Goal: Communication & Community: Share content

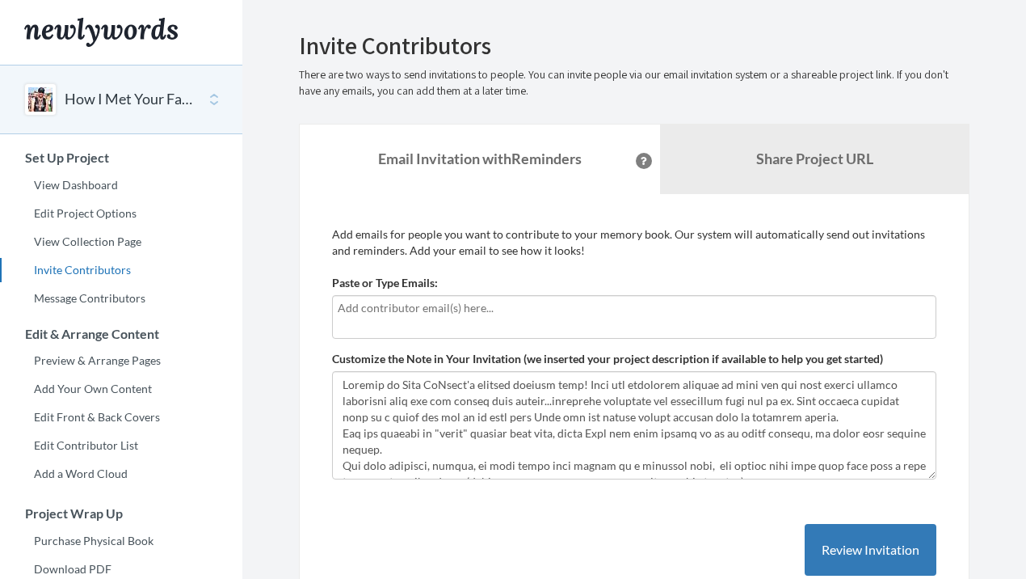
click at [397, 306] on input "text" at bounding box center [634, 308] width 593 height 18
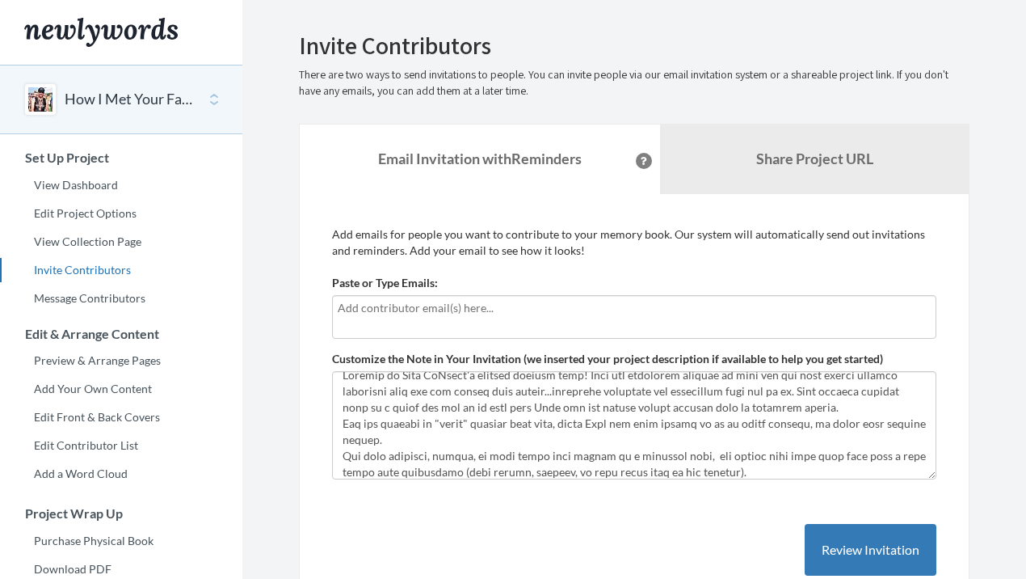
scroll to position [11, 0]
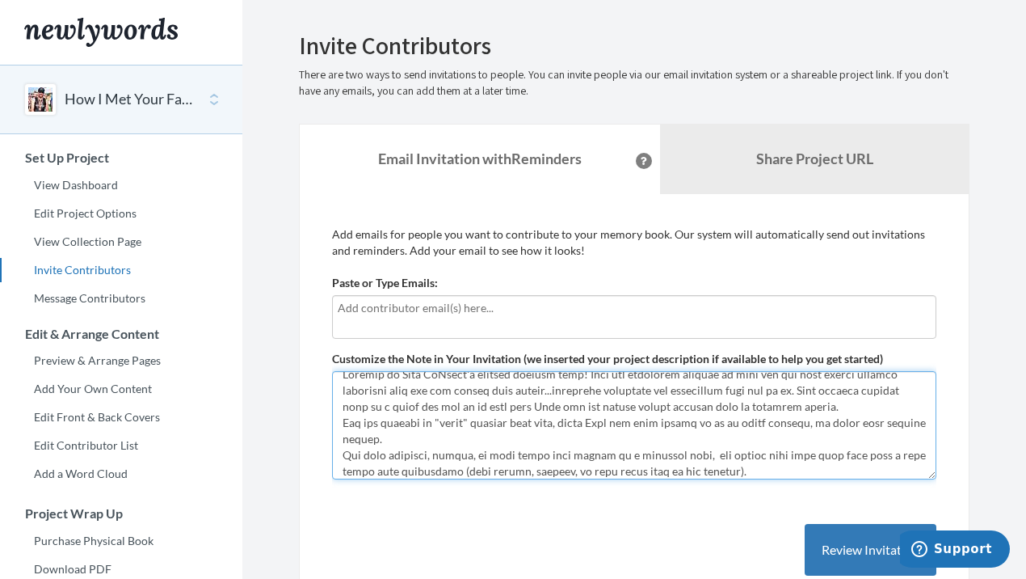
click at [731, 404] on textarea "Customize the Note in Your Invitation (we inserted your project description if …" at bounding box center [634, 425] width 605 height 108
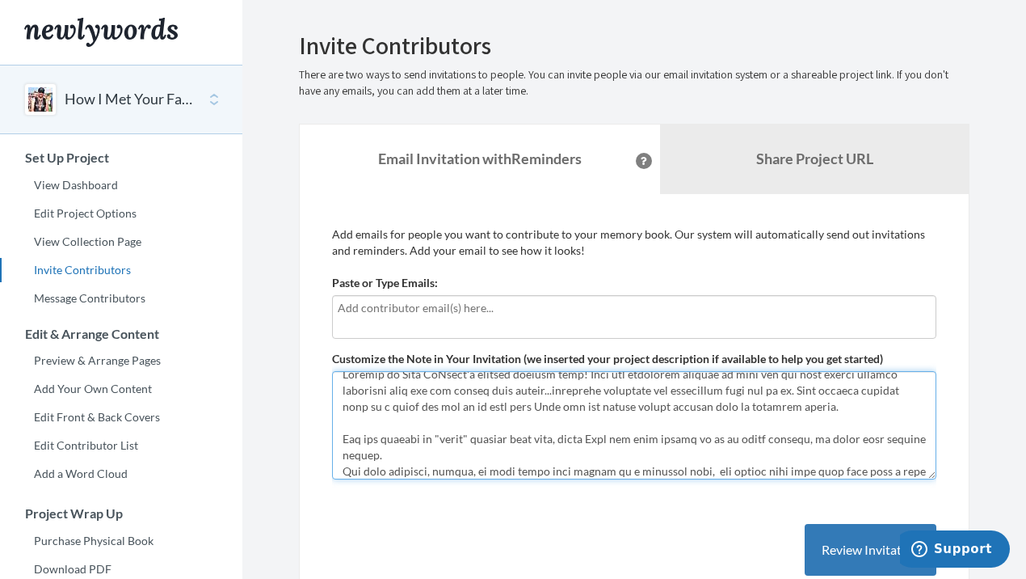
scroll to position [27, 0]
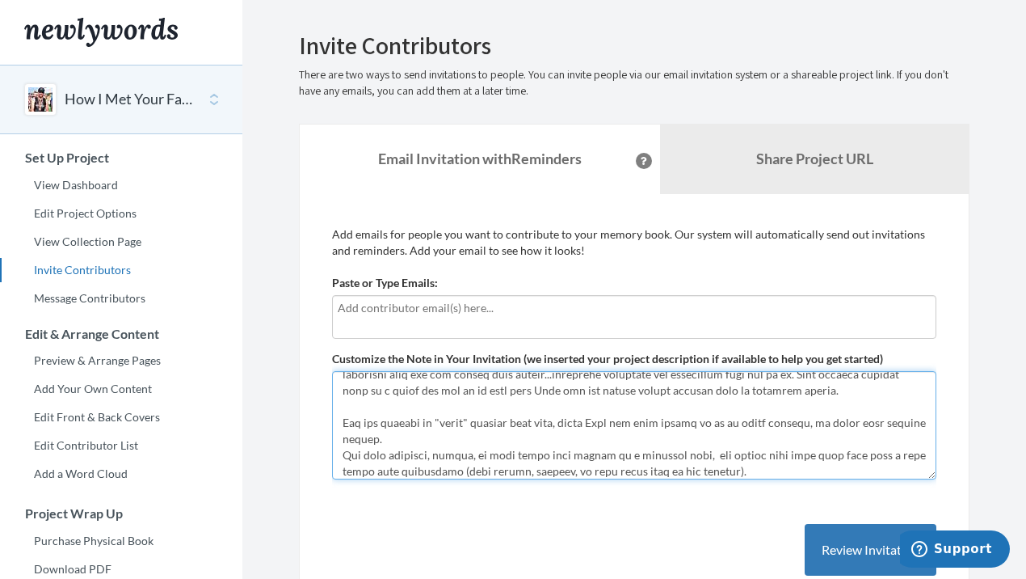
click at [423, 432] on textarea "Customize the Note in Your Invitation (we inserted your project description if …" at bounding box center [634, 425] width 605 height 108
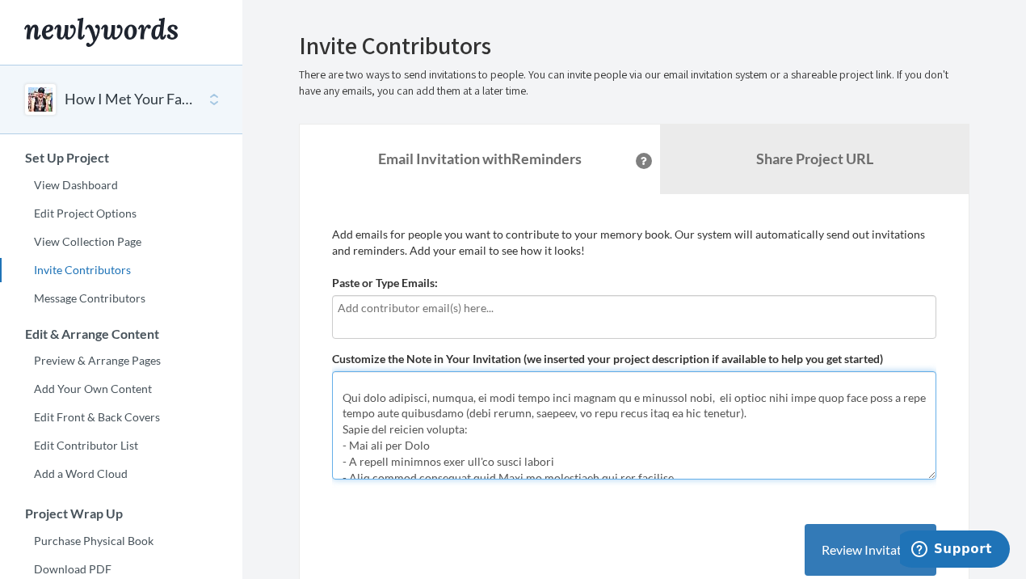
scroll to position [119, 0]
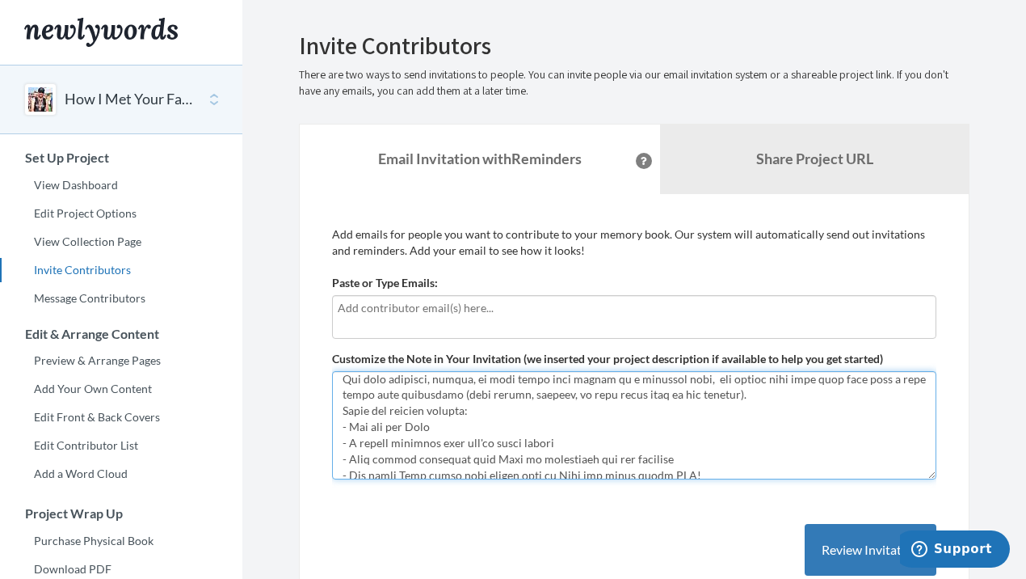
click at [343, 414] on textarea "Customize the Note in Your Invitation (we inserted your project description if …" at bounding box center [634, 425] width 605 height 108
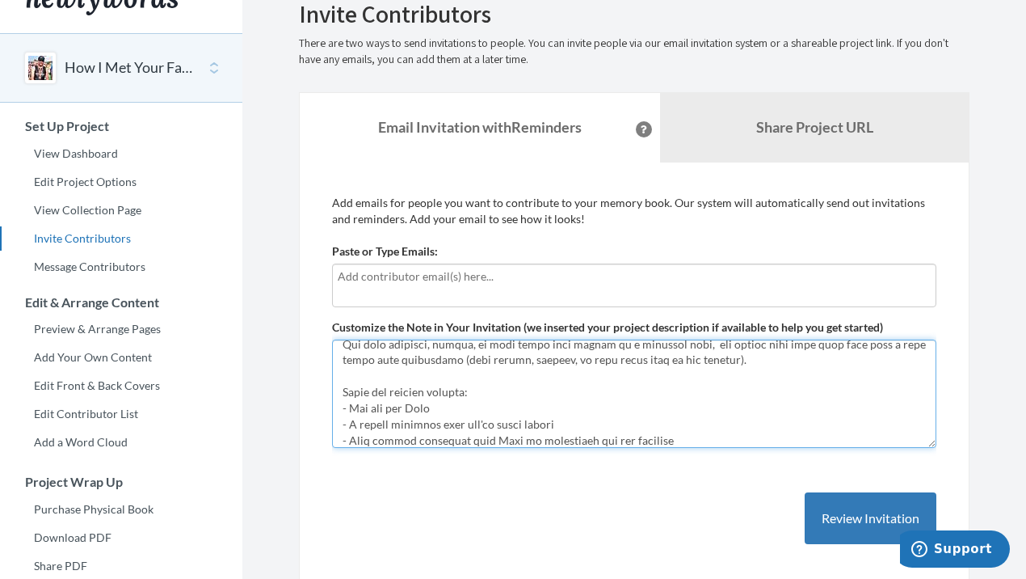
scroll to position [0, 0]
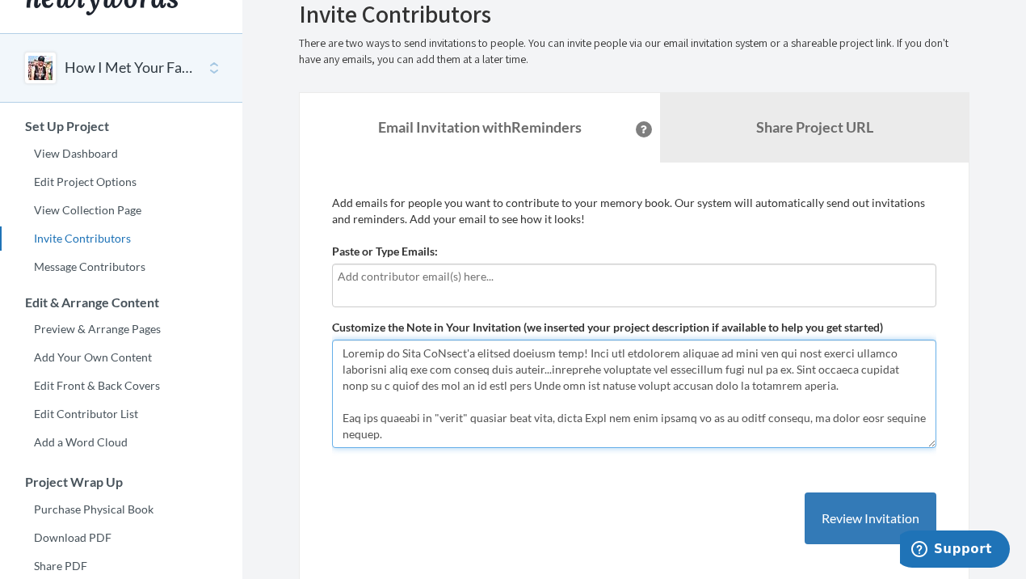
click at [578, 355] on textarea "Customize the Note in Your Invitation (we inserted your project description if …" at bounding box center [634, 393] width 605 height 108
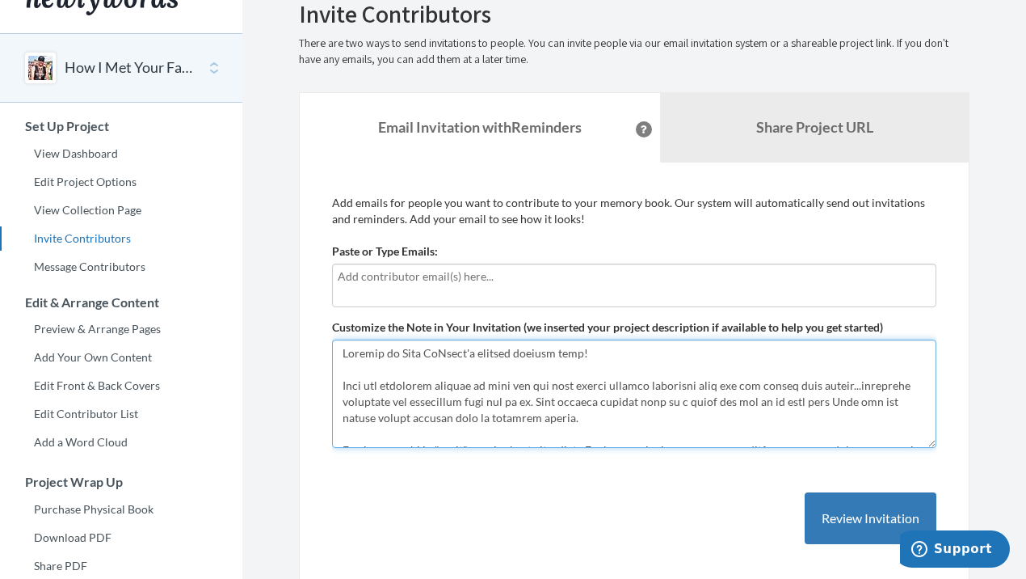
type textarea "Welcome to [PERSON_NAME] virtual visitor book! [PERSON_NAME] has collected frie…"
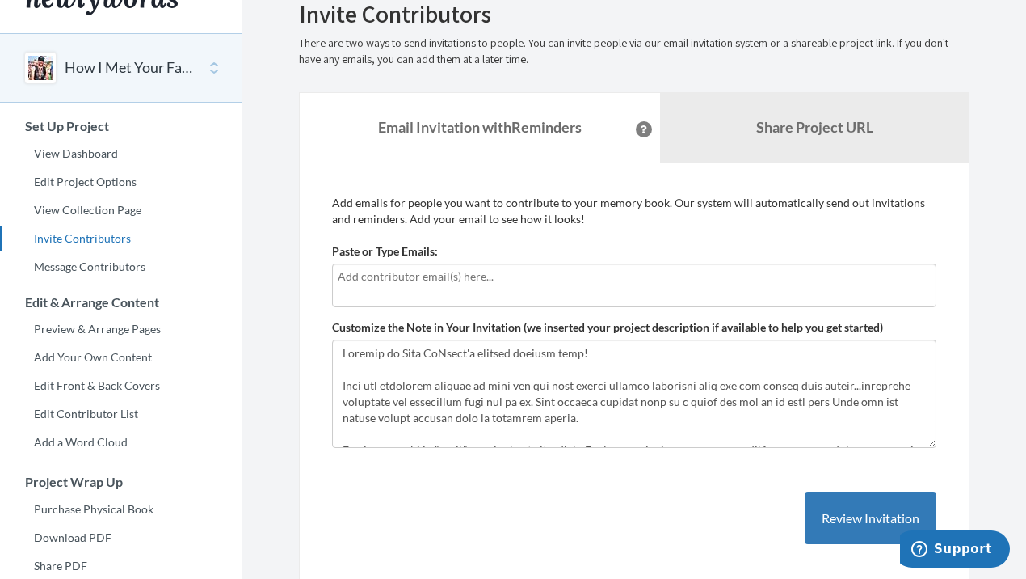
click at [436, 280] on input "text" at bounding box center [634, 277] width 593 height 18
type input "[EMAIL_ADDRESS][DOMAIN_NAME]"
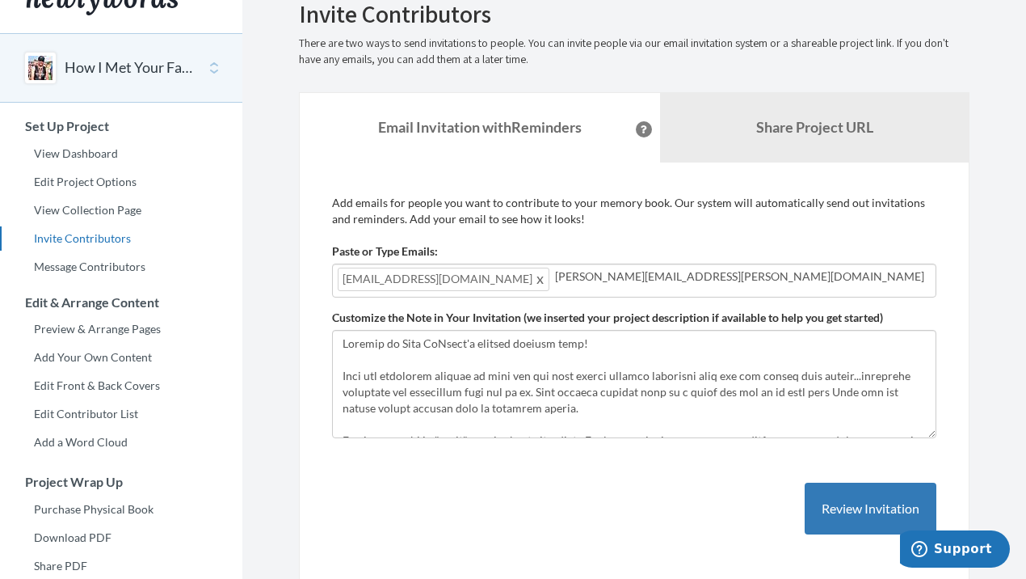
type input "[PERSON_NAME][EMAIL_ADDRESS][PERSON_NAME][DOMAIN_NAME]"
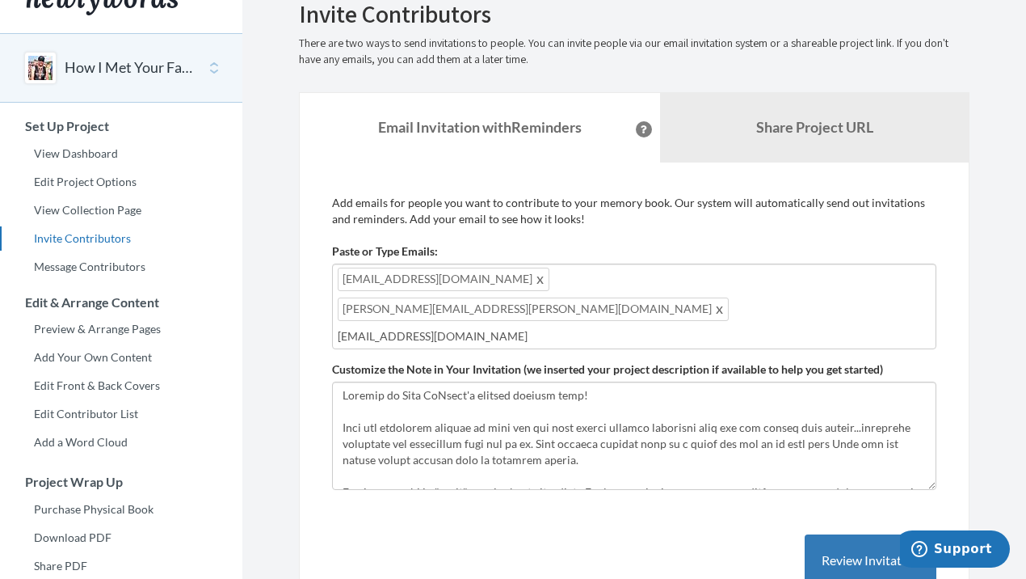
type input "[EMAIL_ADDRESS][DOMAIN_NAME]"
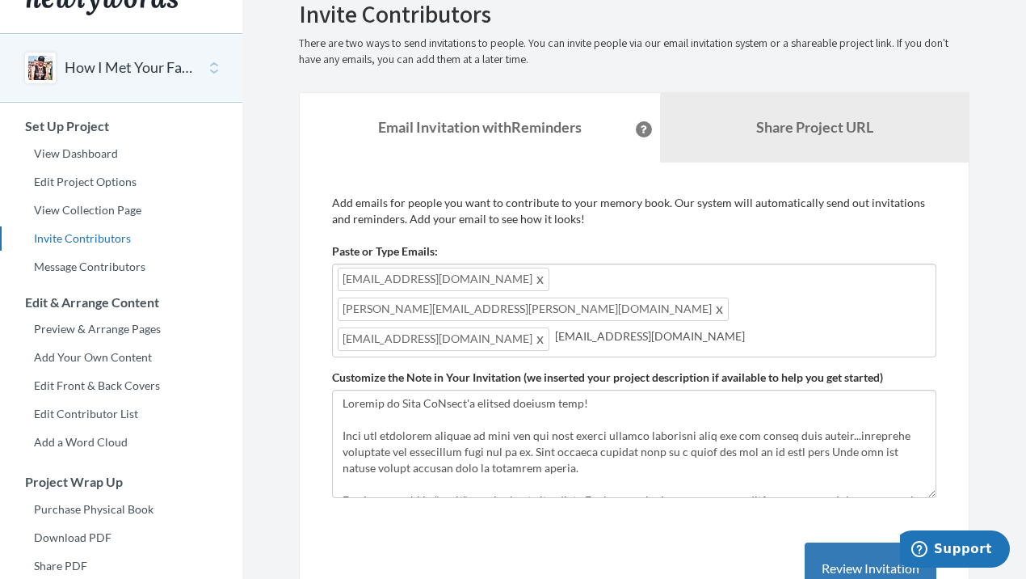
type input "[EMAIL_ADDRESS][DOMAIN_NAME]"
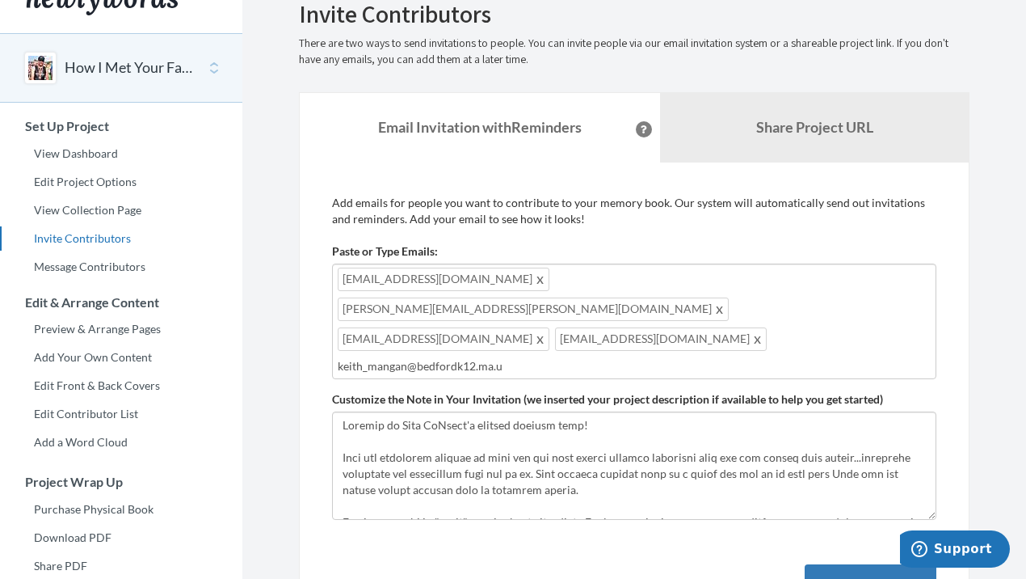
type input "[EMAIL_ADDRESS][DOMAIN_NAME]"
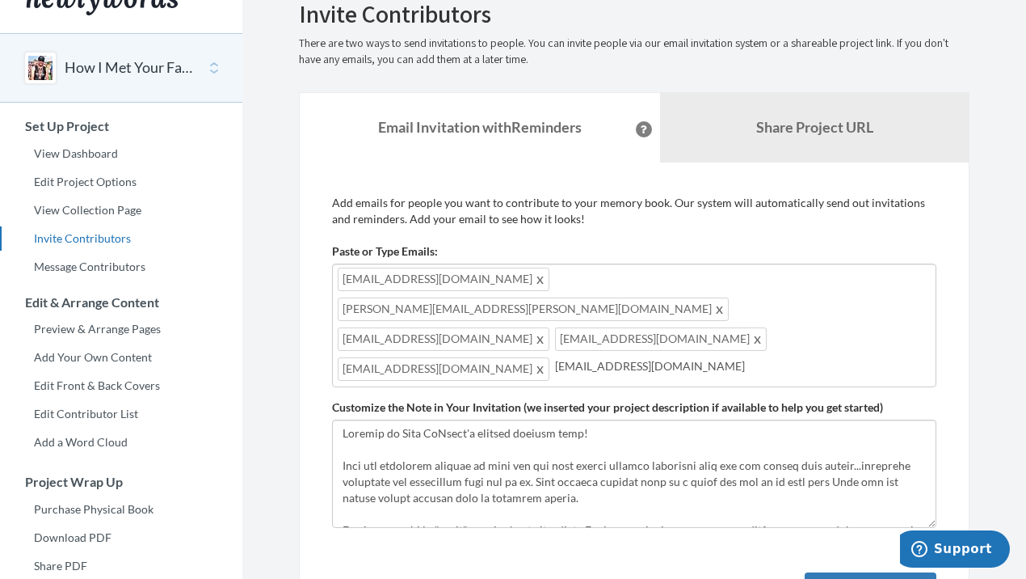
type input "[EMAIL_ADDRESS][DOMAIN_NAME]"
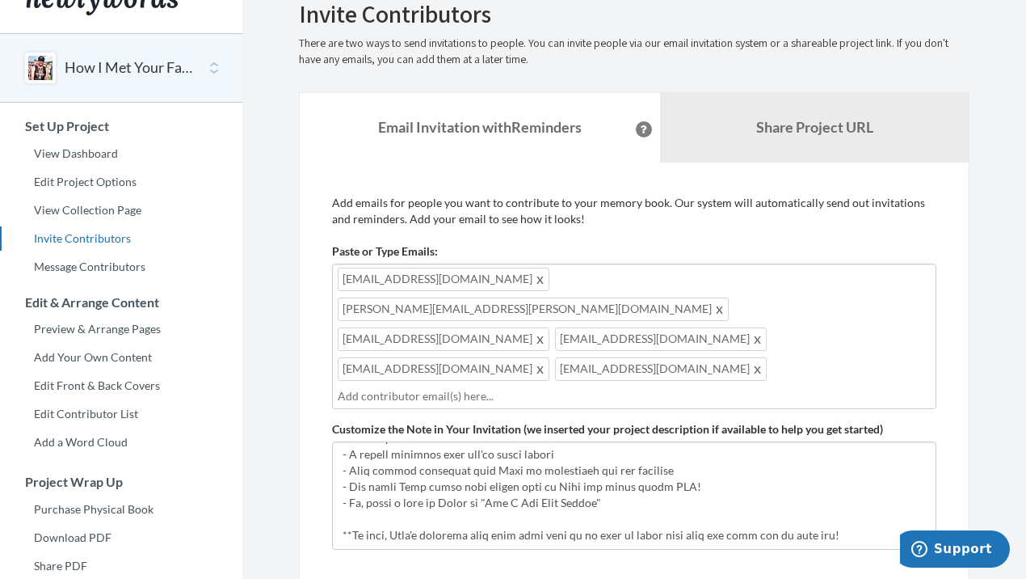
scroll to position [242, 0]
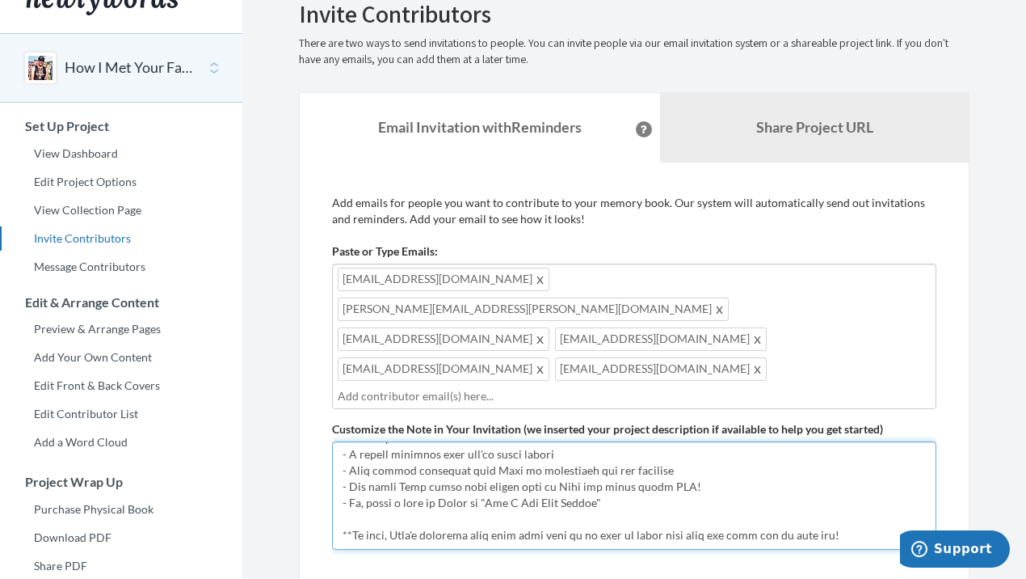
click at [399, 441] on textarea "Customize the Note in Your Invitation (we inserted your project description if …" at bounding box center [634, 495] width 605 height 108
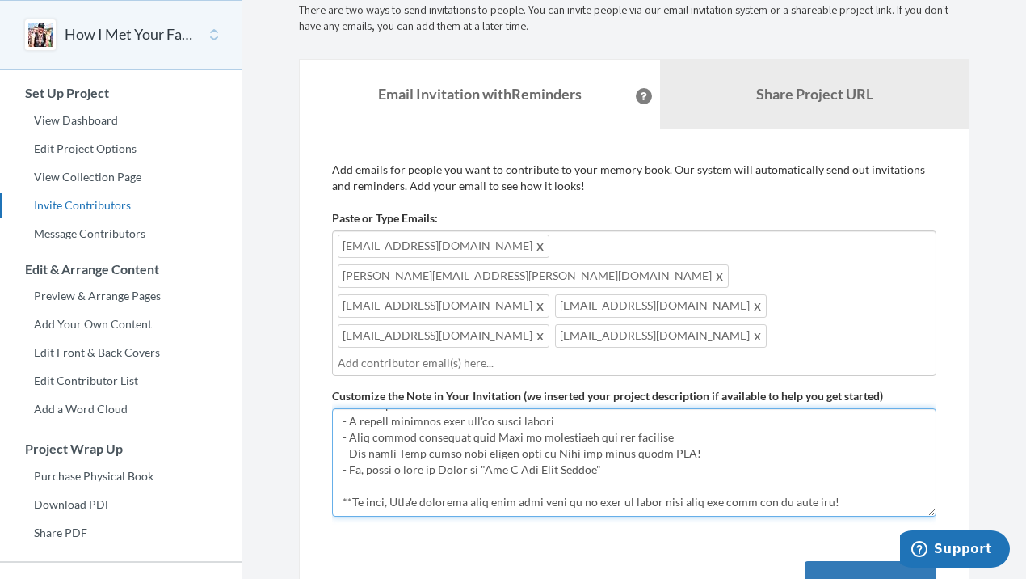
scroll to position [66, 0]
click at [852, 426] on textarea "Customize the Note in Your Invitation (we inserted your project description if …" at bounding box center [634, 461] width 605 height 108
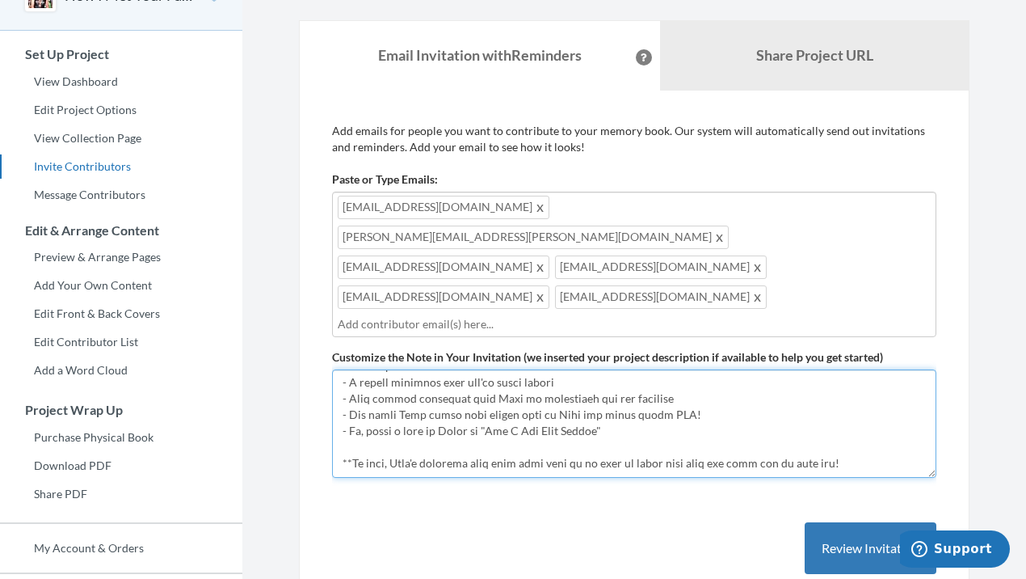
scroll to position [253, 0]
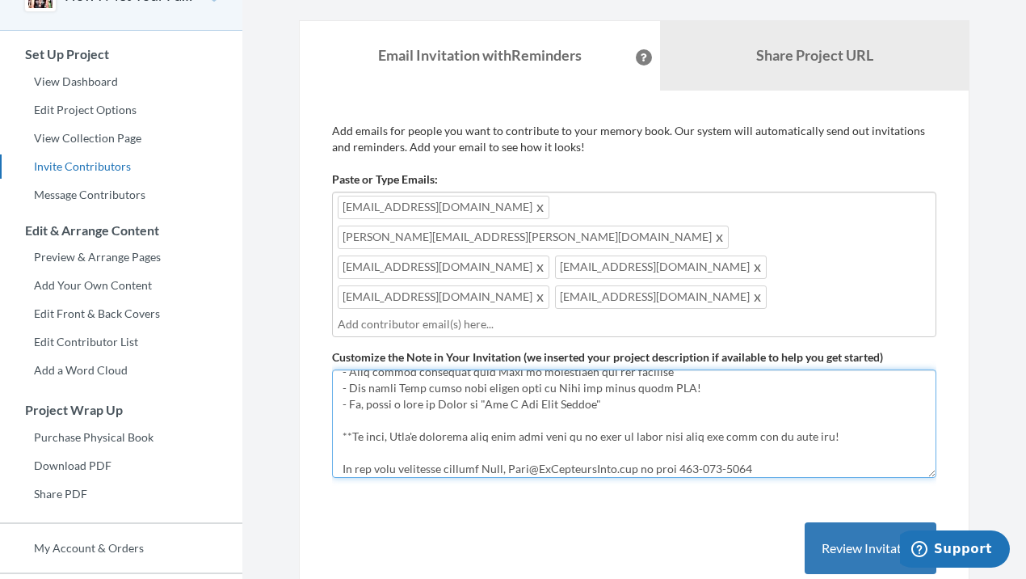
click at [510, 409] on textarea "Customize the Note in Your Invitation (we inserted your project description if …" at bounding box center [634, 423] width 605 height 108
click at [550, 411] on textarea "Customize the Note in Your Invitation (we inserted your project description if …" at bounding box center [634, 423] width 605 height 108
click at [729, 409] on textarea "Customize the Note in Your Invitation (we inserted your project description if …" at bounding box center [634, 423] width 605 height 108
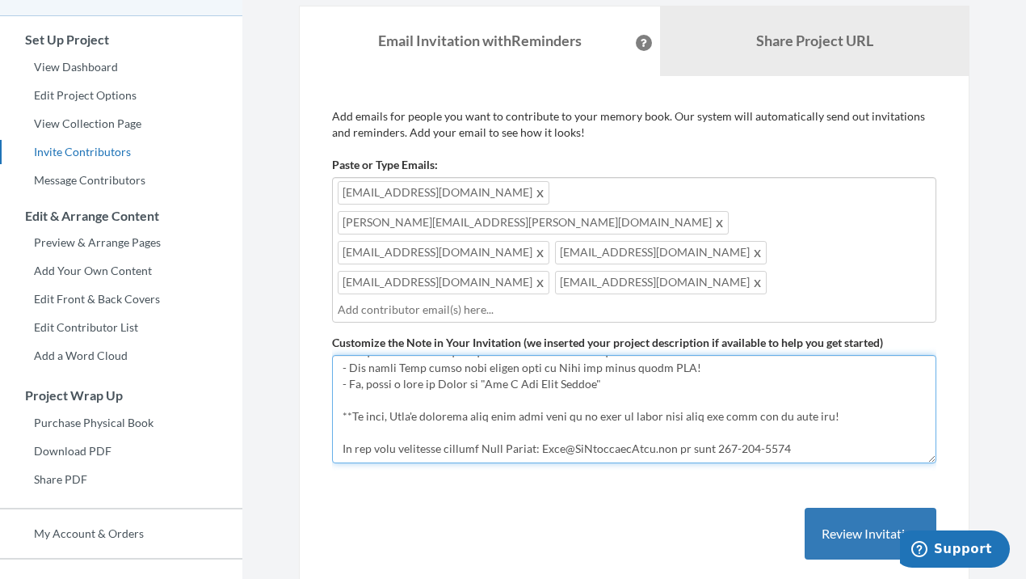
scroll to position [120, 0]
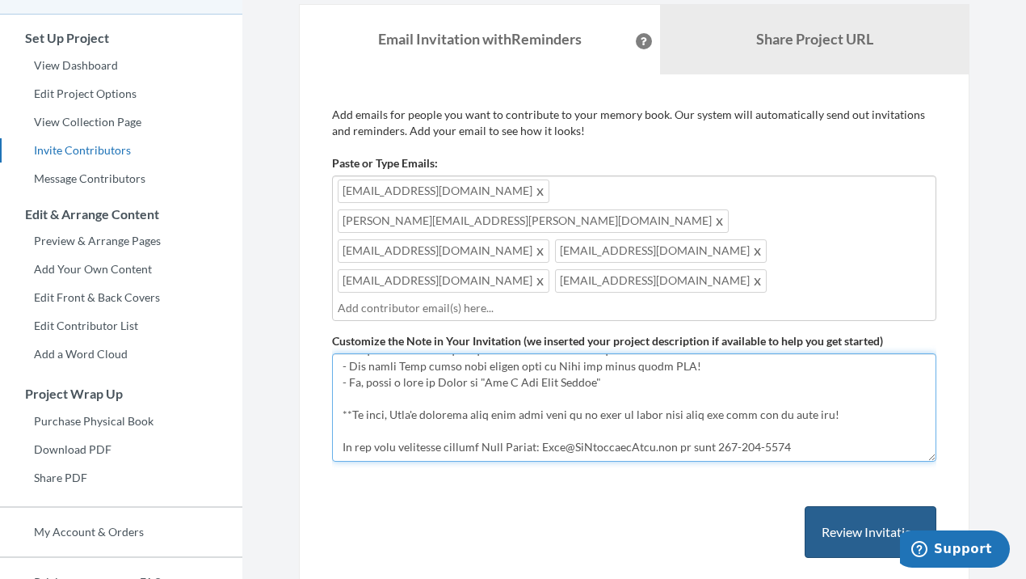
type textarea "Welcome to [PERSON_NAME] virtual visitor book! [PERSON_NAME] has collected frie…"
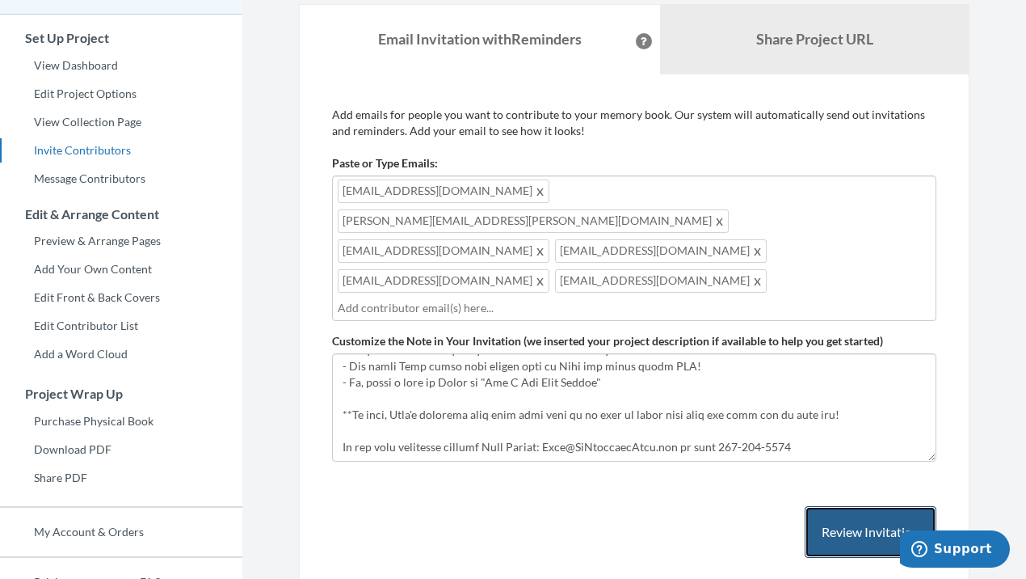
click at [868, 506] on button "Review Invitation" at bounding box center [871, 532] width 132 height 53
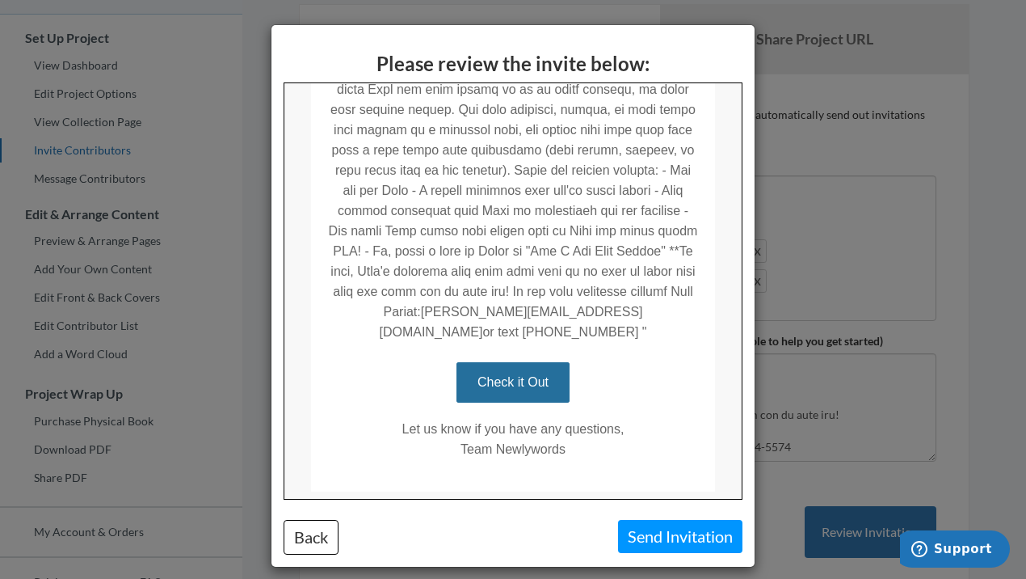
scroll to position [546, 0]
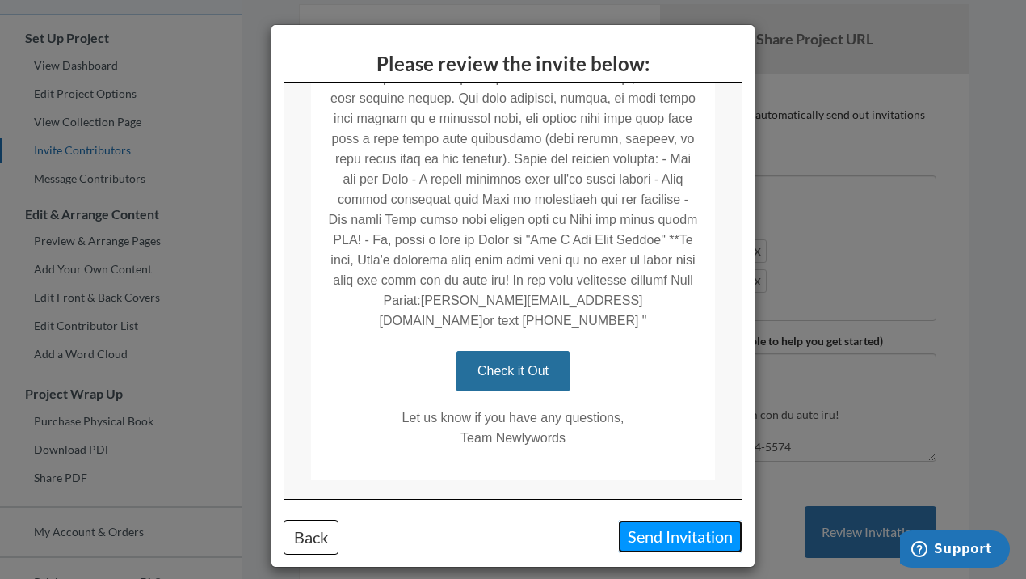
click at [681, 536] on button "Send Invitation" at bounding box center [680, 536] width 124 height 33
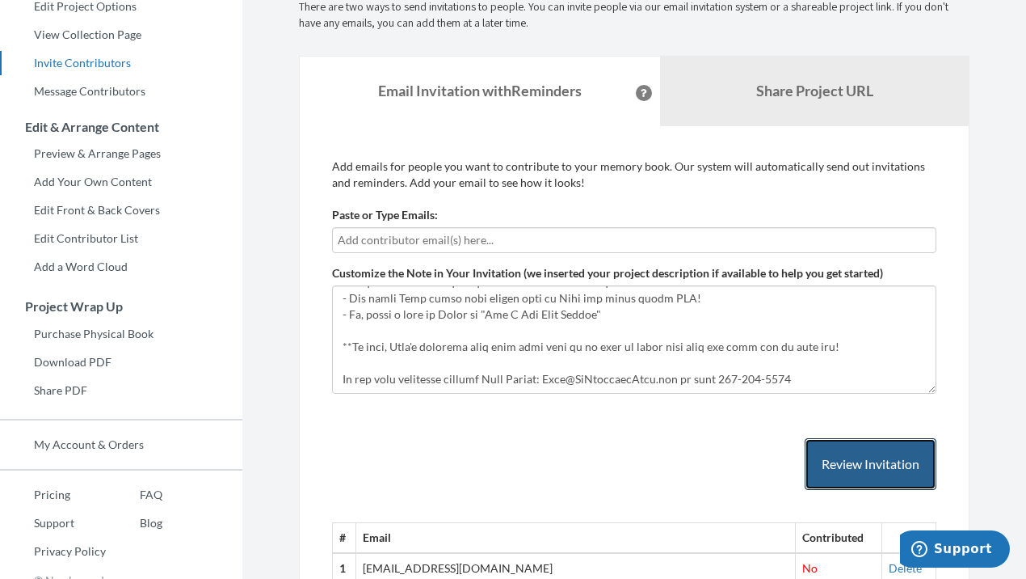
scroll to position [79, 0]
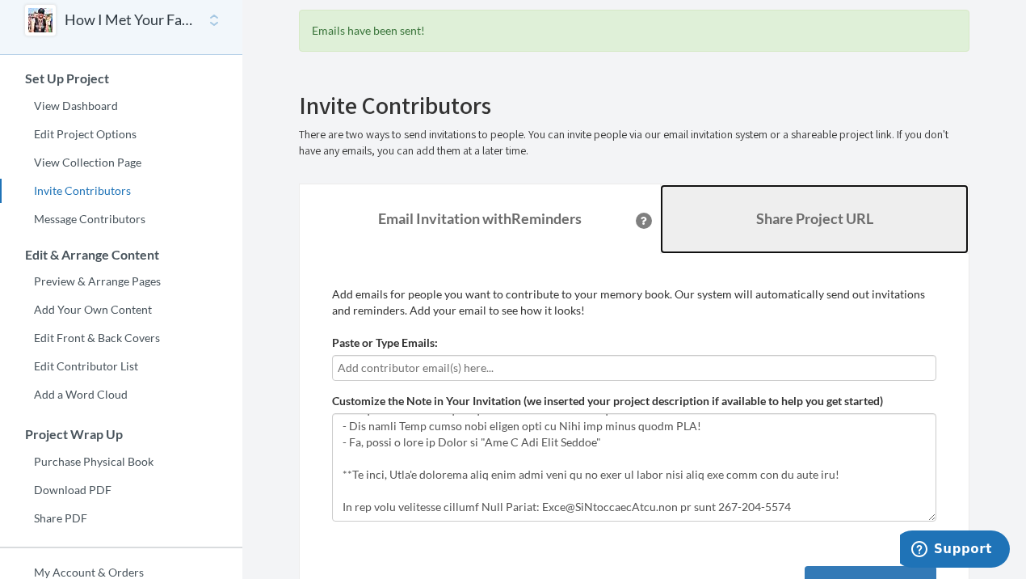
click at [745, 212] on link "Share Project URL" at bounding box center [814, 219] width 309 height 70
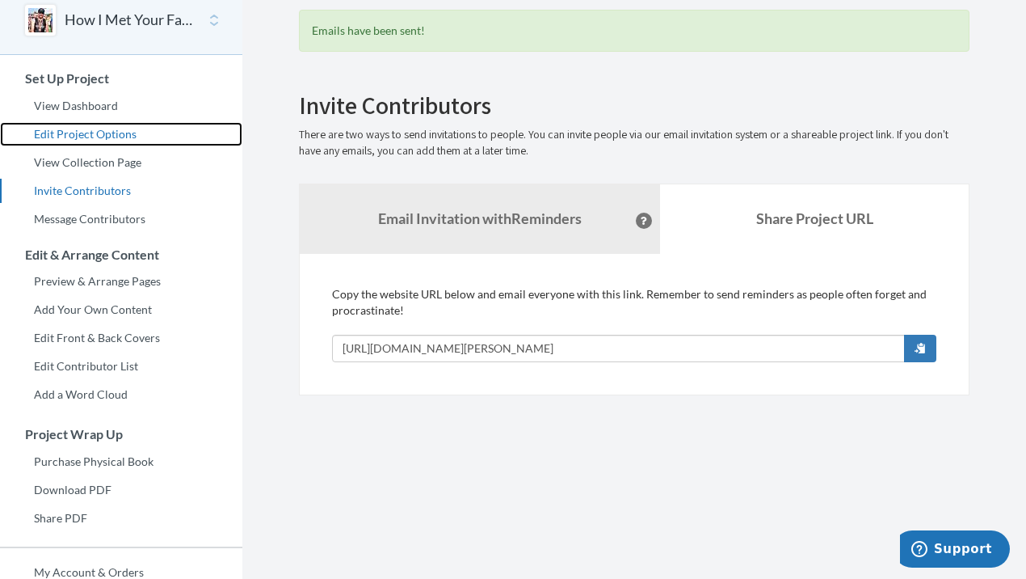
click at [95, 130] on link "Edit Project Options" at bounding box center [121, 134] width 242 height 24
